Goal: Check status: Check status

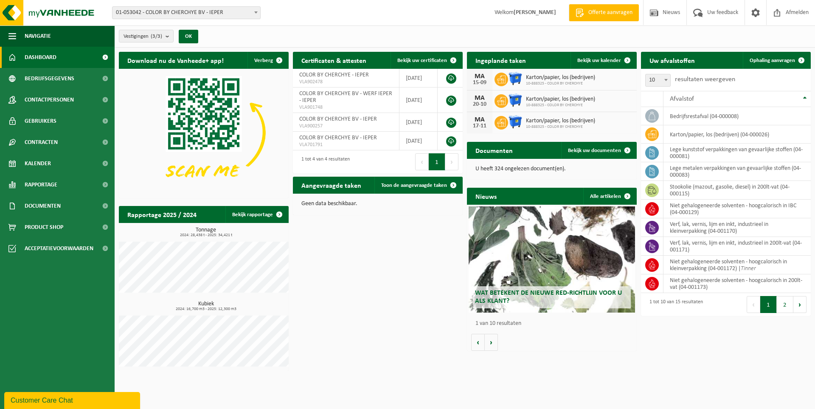
click at [598, 79] on div "MA 15-09 Karton/papier, los (bedrijven) 10-888325 - COLOR BY CHERCHYE" at bounding box center [552, 80] width 170 height 22
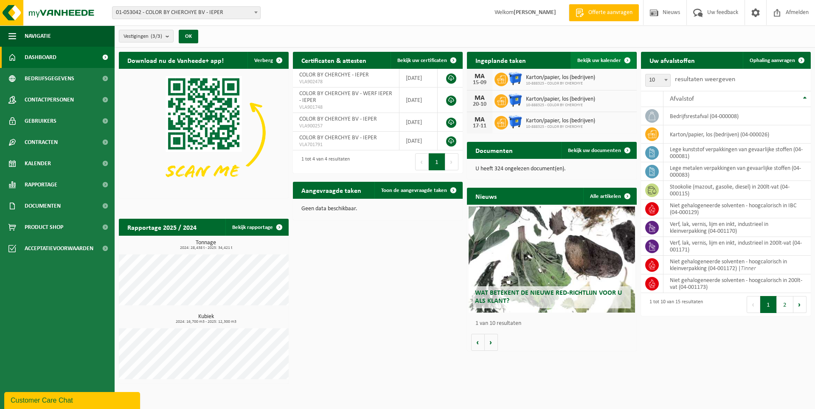
click at [616, 59] on span "Bekijk uw kalender" at bounding box center [599, 61] width 44 height 6
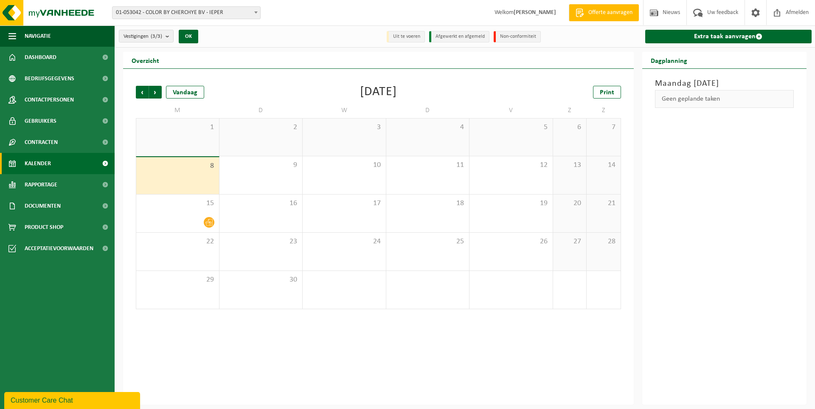
click at [107, 164] on span at bounding box center [105, 163] width 19 height 21
